Goal: Task Accomplishment & Management: Manage account settings

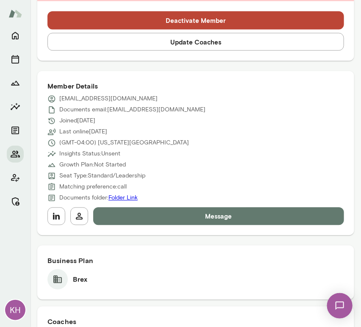
scroll to position [338, 0]
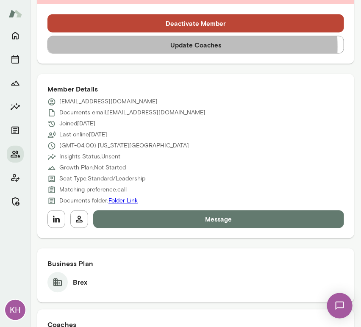
click at [148, 47] on button "Update Coaches" at bounding box center [195, 45] width 296 height 18
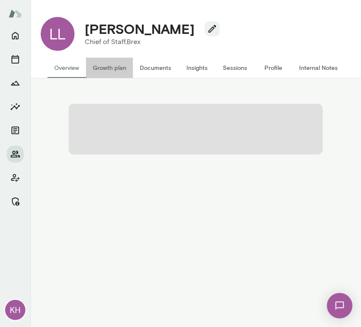
click at [118, 69] on button "Growth plan" at bounding box center [109, 68] width 47 height 20
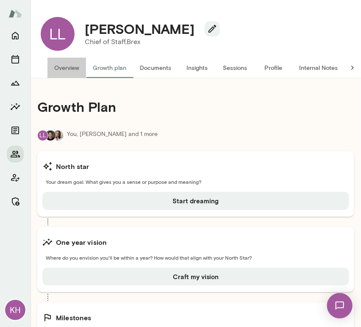
click at [58, 68] on button "Overview" at bounding box center [66, 68] width 39 height 20
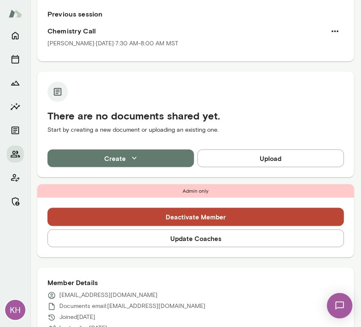
scroll to position [146, 0]
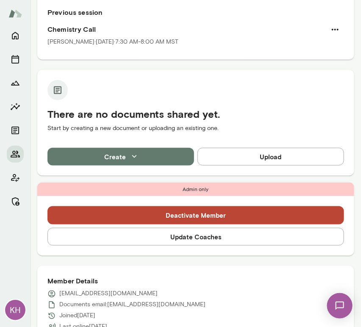
click at [183, 240] on button "Update Coaches" at bounding box center [195, 237] width 296 height 18
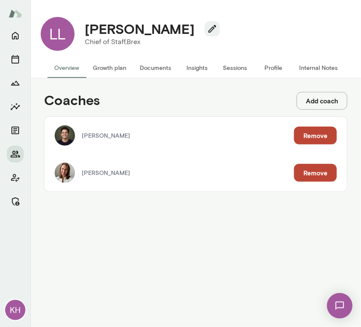
click at [313, 162] on div "Andrea Mayendia Remove" at bounding box center [195, 172] width 302 height 37
click at [315, 168] on button "Remove" at bounding box center [315, 173] width 43 height 18
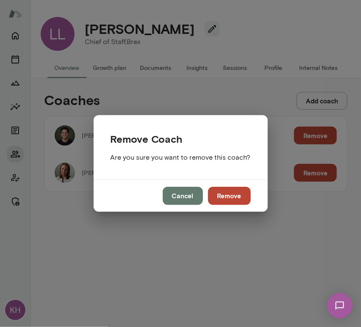
click at [223, 193] on button "Remove" at bounding box center [229, 196] width 43 height 18
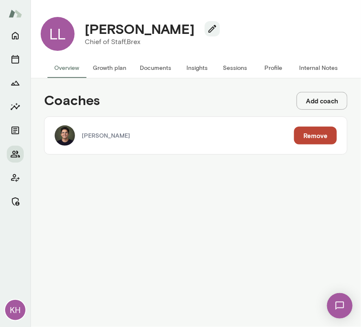
click at [98, 69] on button "Growth plan" at bounding box center [109, 68] width 47 height 20
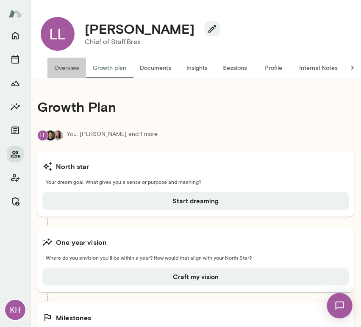
click at [61, 67] on button "Overview" at bounding box center [66, 68] width 39 height 20
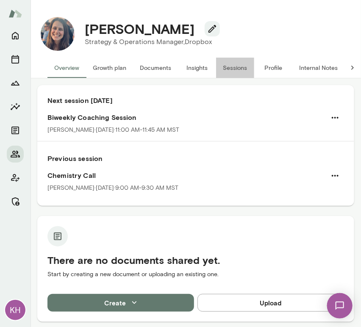
click at [234, 64] on button "Sessions" at bounding box center [235, 68] width 38 height 20
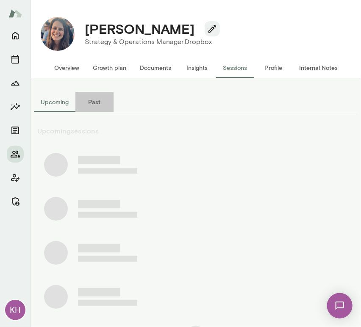
click at [90, 105] on button "Past" at bounding box center [94, 102] width 38 height 20
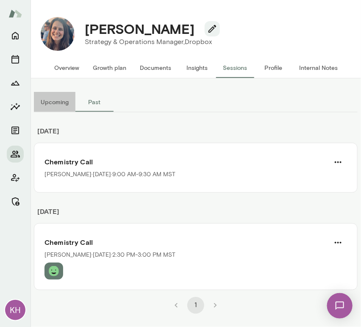
click at [45, 104] on button "Upcoming" at bounding box center [54, 102] width 41 height 20
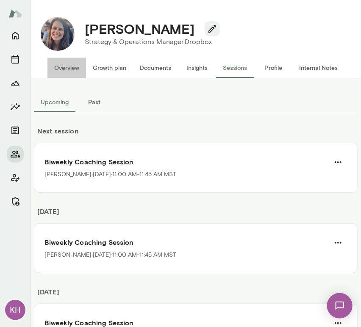
click at [63, 67] on button "Overview" at bounding box center [66, 68] width 39 height 20
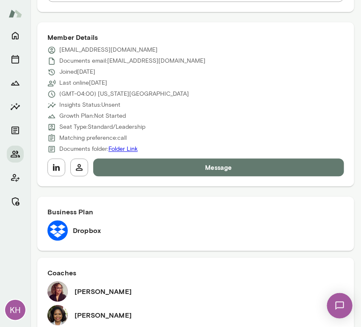
scroll to position [347, 0]
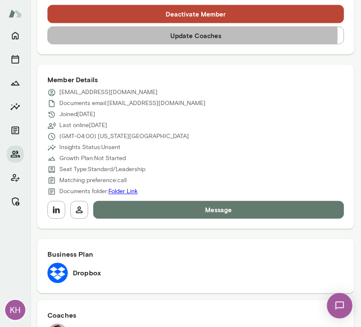
click at [123, 34] on button "Update Coaches" at bounding box center [195, 36] width 296 height 18
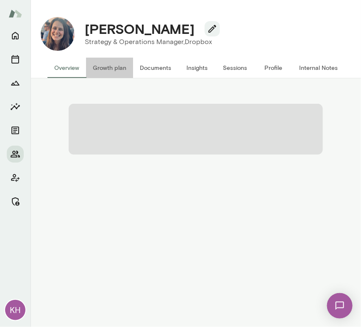
click at [107, 69] on button "Growth plan" at bounding box center [109, 68] width 47 height 20
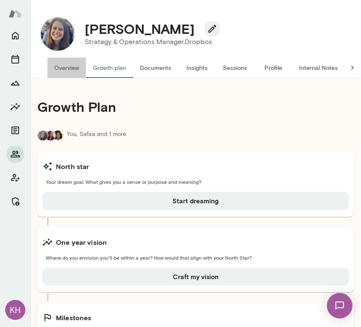
click at [70, 68] on button "Overview" at bounding box center [66, 68] width 39 height 20
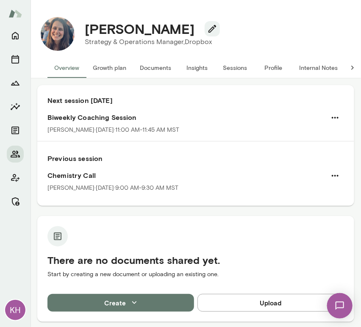
scroll to position [176, 0]
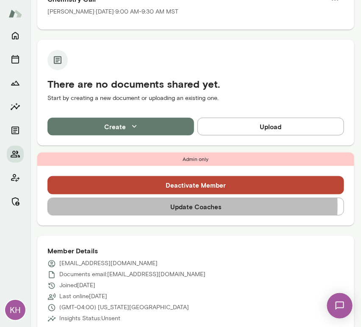
click at [149, 206] on button "Update Coaches" at bounding box center [195, 207] width 296 height 18
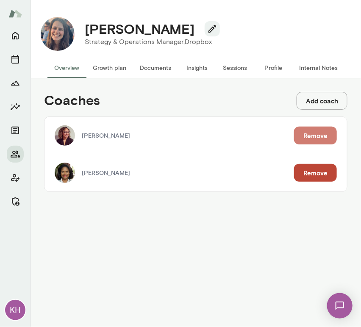
click at [317, 134] on button "Remove" at bounding box center [315, 136] width 43 height 18
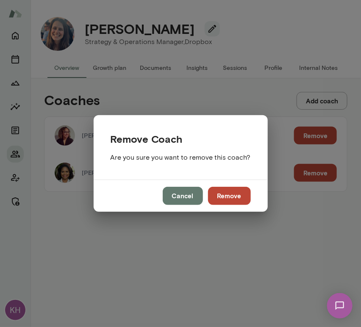
click at [227, 198] on button "Remove" at bounding box center [229, 196] width 43 height 18
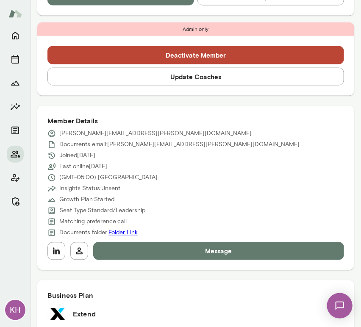
scroll to position [307, 0]
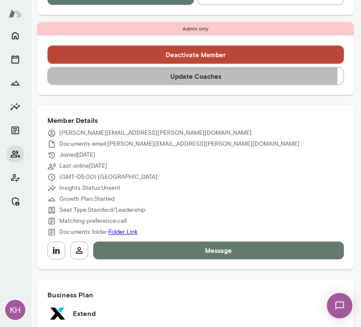
click at [174, 73] on button "Update Coaches" at bounding box center [195, 76] width 296 height 18
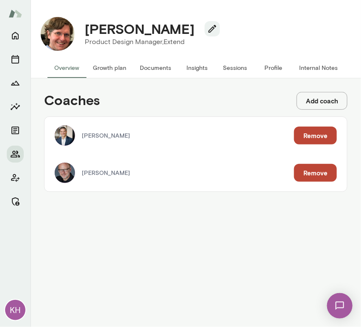
click at [316, 135] on button "Remove" at bounding box center [315, 136] width 43 height 18
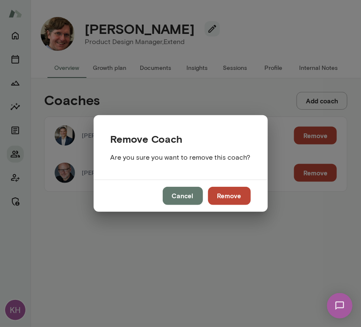
click at [224, 197] on button "Remove" at bounding box center [229, 196] width 43 height 18
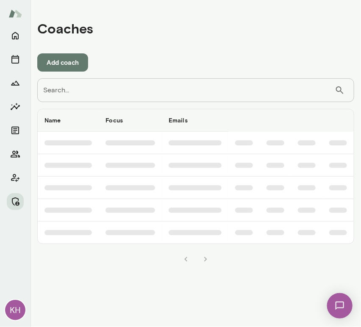
click at [150, 99] on input "Search..." at bounding box center [185, 90] width 297 height 24
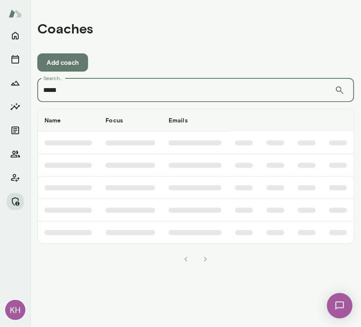
type input "*****"
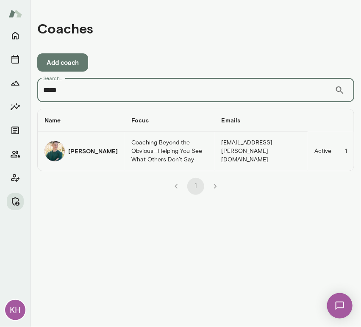
click at [66, 155] on div "[PERSON_NAME]" at bounding box center [80, 151] width 73 height 20
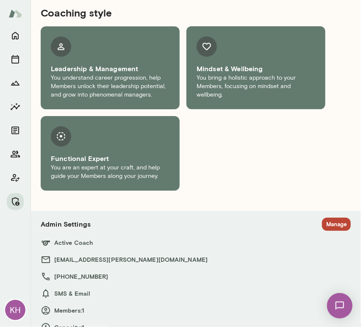
scroll to position [639, 0]
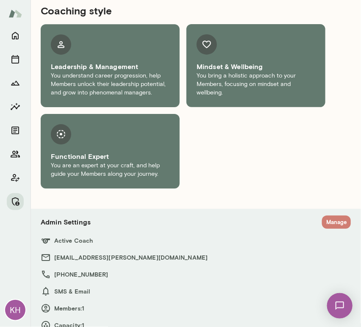
click at [322, 216] on button "Manage" at bounding box center [336, 222] width 29 height 13
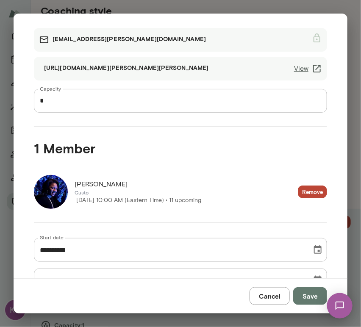
scroll to position [63, 0]
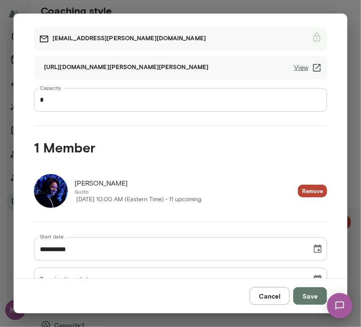
click at [57, 186] on img at bounding box center [51, 191] width 34 height 34
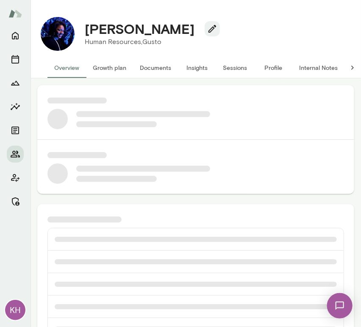
click at [318, 70] on button "Internal Notes" at bounding box center [318, 68] width 52 height 20
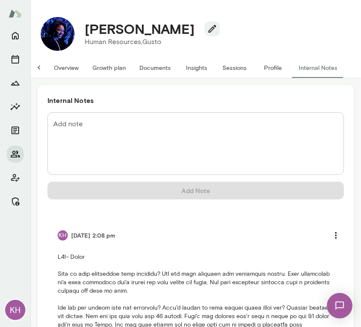
drag, startPoint x: 196, startPoint y: 32, endPoint x: 84, endPoint y: 34, distance: 112.7
click at [84, 34] on div "[PERSON_NAME]" at bounding box center [149, 29] width 142 height 16
copy h4 "[PERSON_NAME]"
click at [69, 71] on button "Overview" at bounding box center [66, 68] width 39 height 20
